Goal: Navigation & Orientation: Find specific page/section

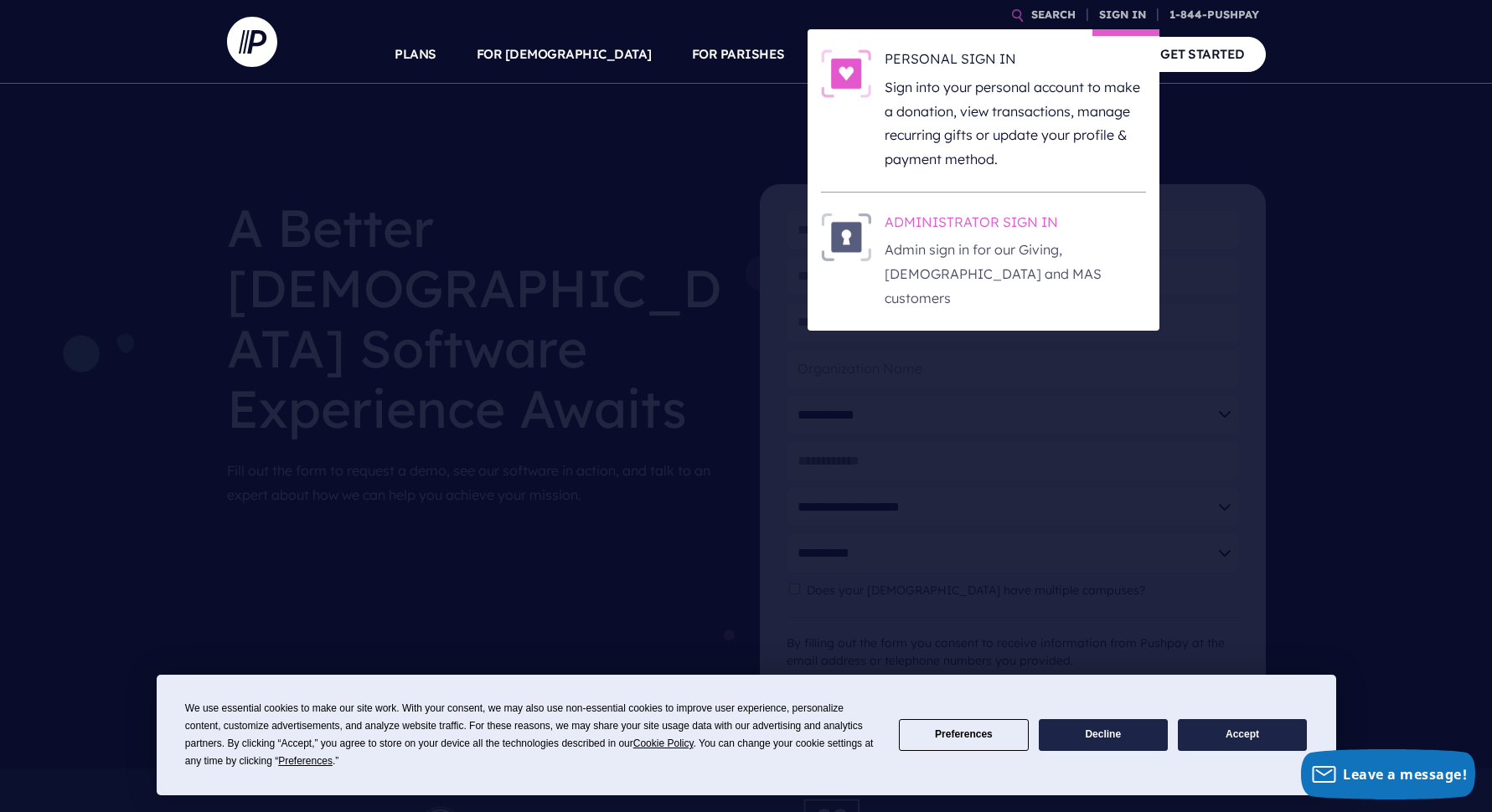
click at [937, 225] on h6 "ADMINISTRATOR SIGN IN" at bounding box center [1016, 226] width 261 height 26
